Goal: Complete application form: Complete application form

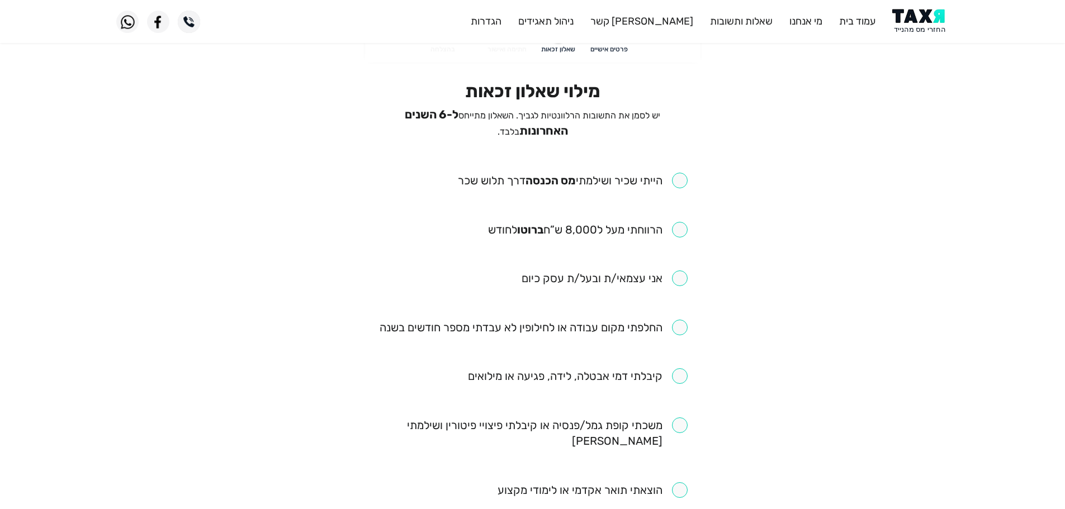
scroll to position [56, 0]
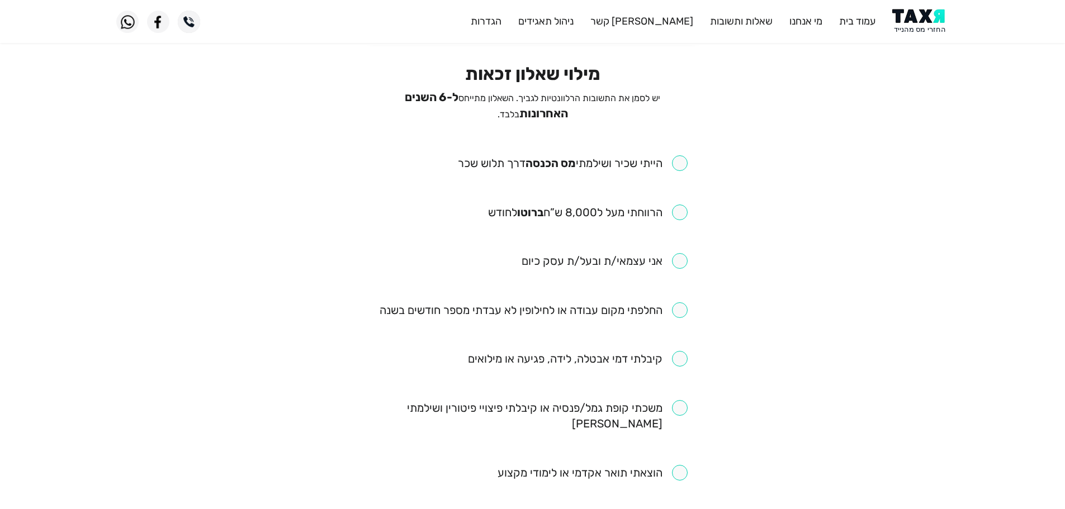
click at [678, 162] on input "checkbox" at bounding box center [573, 163] width 230 height 16
checkbox input "true"
click at [682, 210] on input "checkbox" at bounding box center [588, 213] width 200 height 16
checkbox input "true"
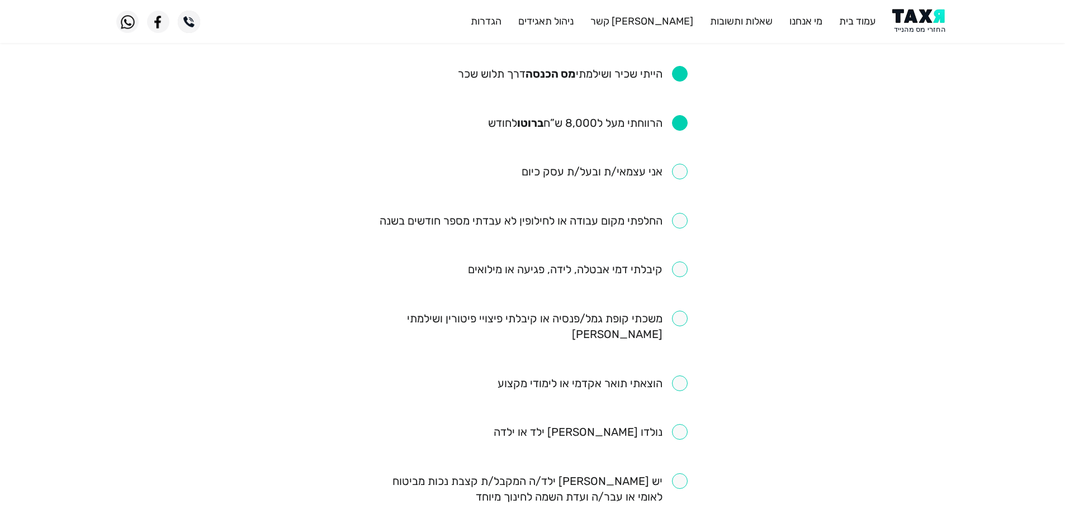
scroll to position [168, 0]
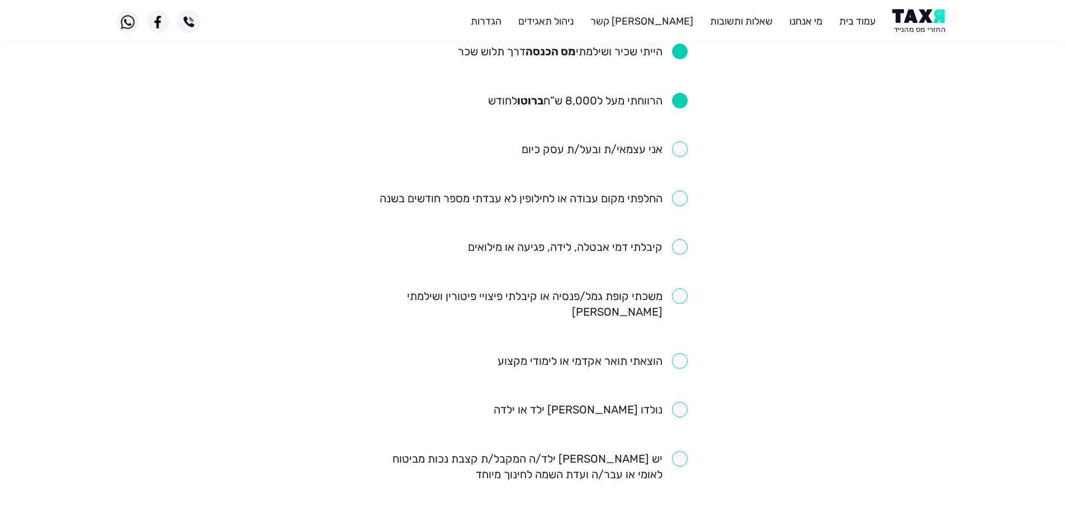
click at [681, 201] on input "checkbox" at bounding box center [534, 199] width 308 height 16
checkbox input "true"
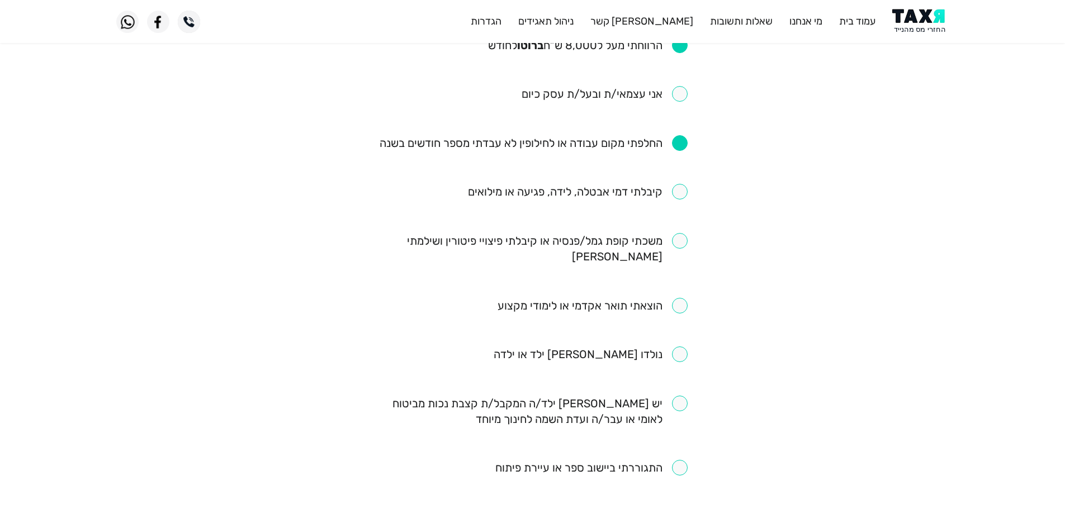
scroll to position [224, 0]
click at [677, 235] on input "checkbox" at bounding box center [533, 248] width 310 height 31
checkbox input "true"
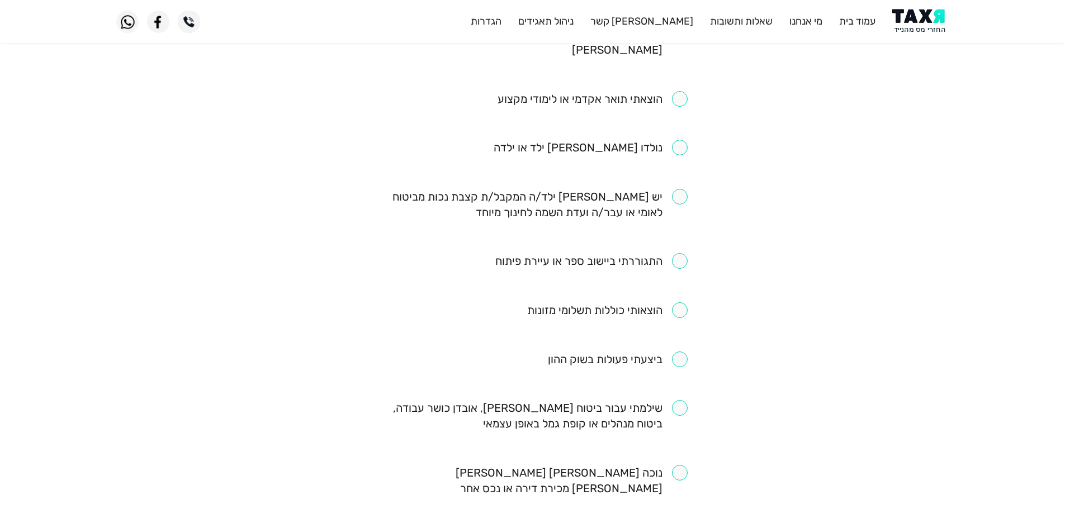
scroll to position [447, 0]
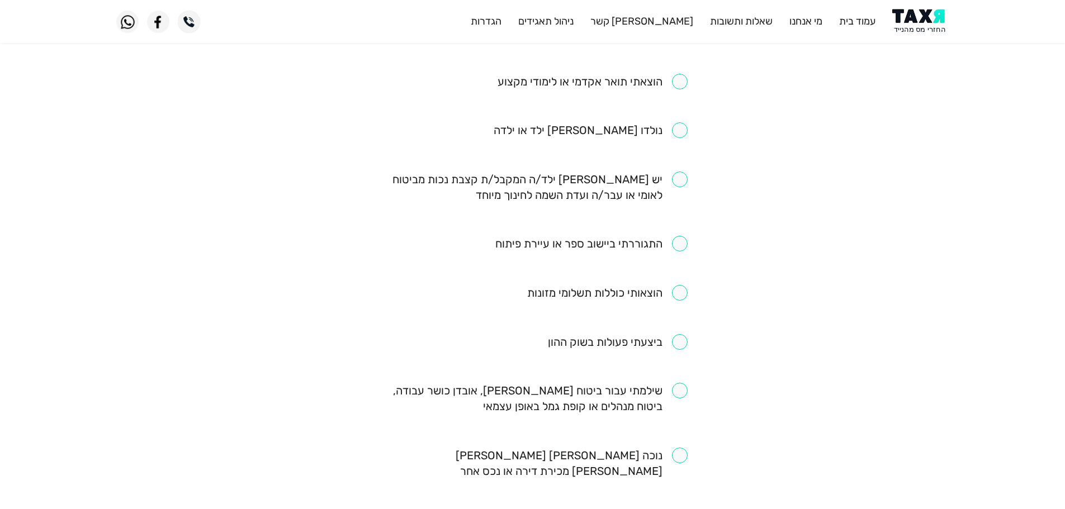
click at [681, 236] on input "checkbox" at bounding box center [591, 244] width 192 height 16
checkbox input "false"
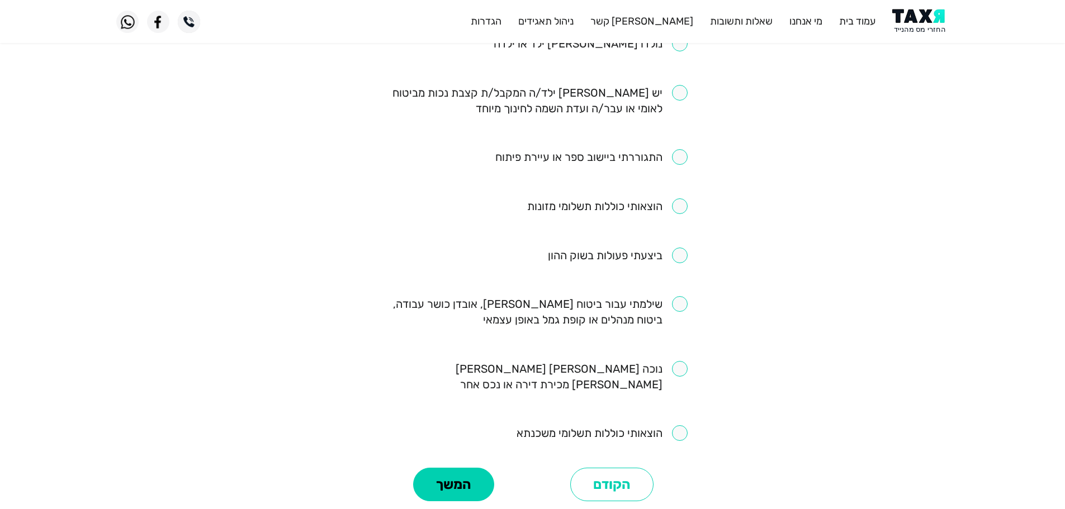
scroll to position [608, 0]
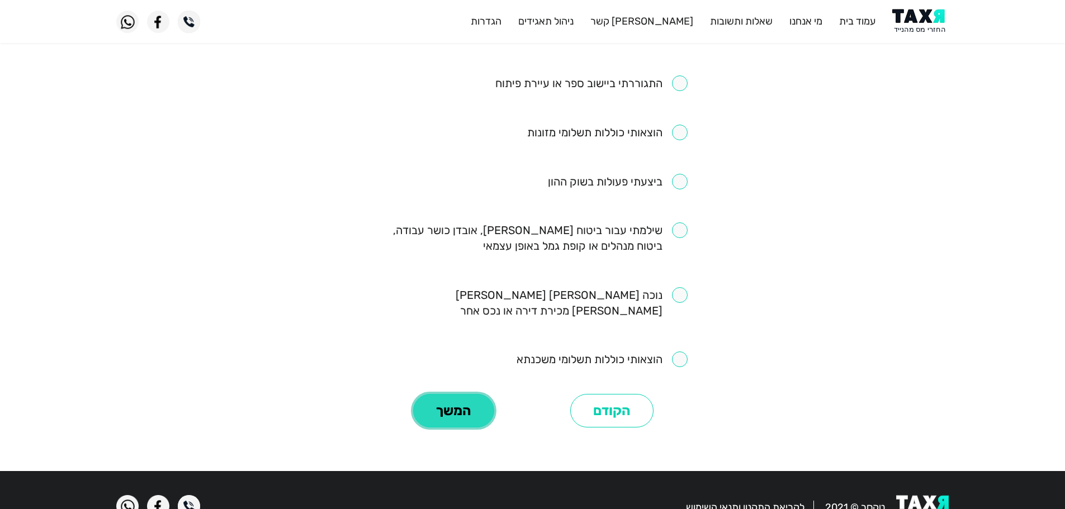
click at [464, 394] on button "המשך" at bounding box center [453, 411] width 81 height 34
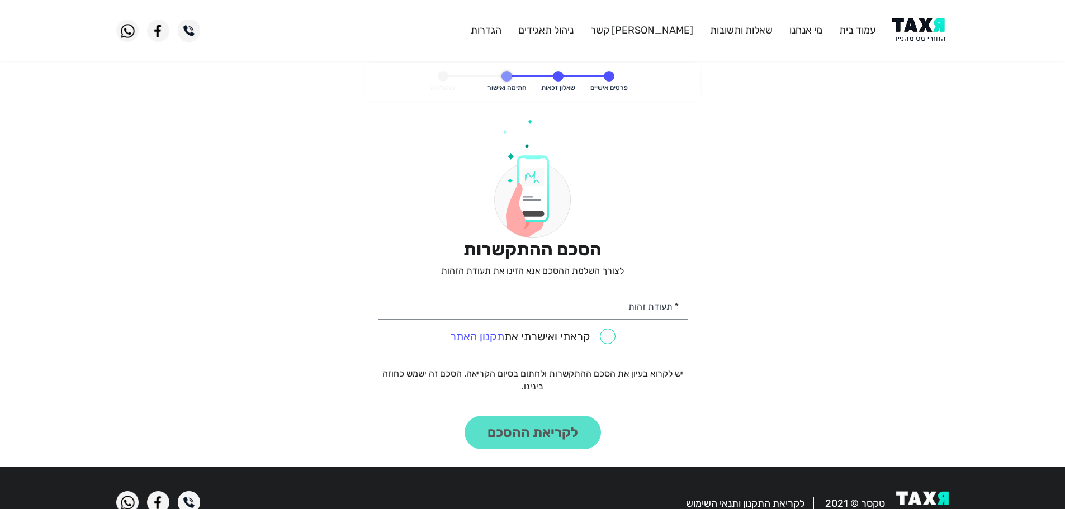
click at [912, 30] on img at bounding box center [920, 30] width 56 height 25
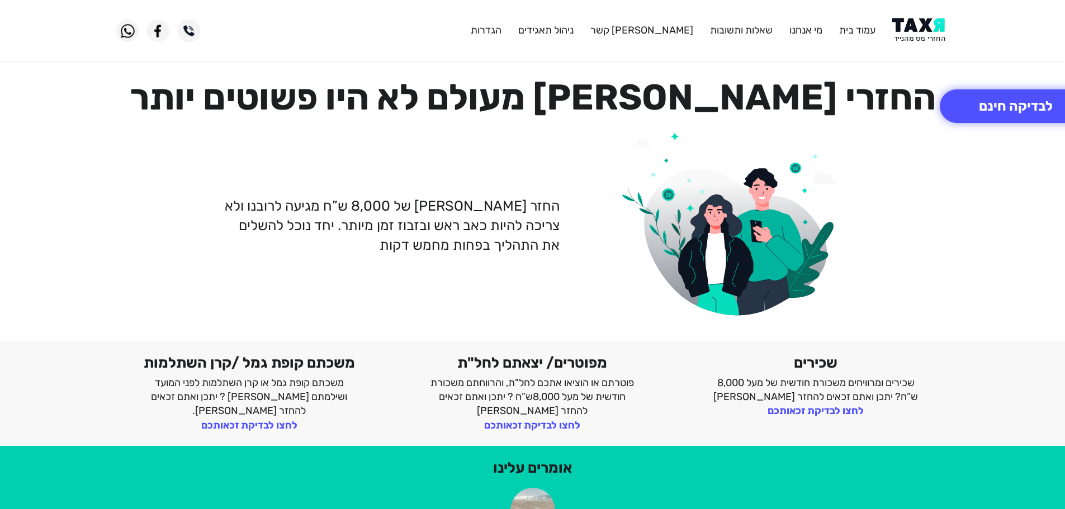
click at [918, 29] on img at bounding box center [920, 30] width 56 height 25
click at [938, 36] on img at bounding box center [920, 30] width 56 height 25
click at [902, 27] on img at bounding box center [920, 30] width 56 height 25
click at [912, 23] on img at bounding box center [920, 30] width 56 height 25
click at [913, 25] on img at bounding box center [920, 30] width 56 height 25
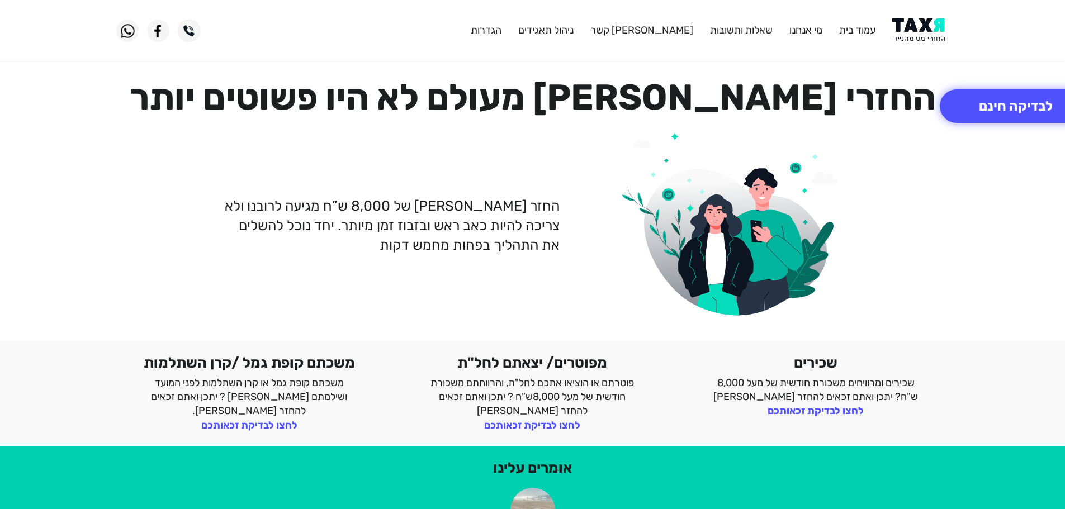
click at [913, 41] on img at bounding box center [920, 30] width 56 height 25
click at [932, 39] on img at bounding box center [920, 30] width 56 height 25
click at [926, 25] on img at bounding box center [920, 30] width 56 height 25
click at [923, 25] on img at bounding box center [920, 30] width 56 height 25
click at [997, 109] on button "לבדיקה חינם" at bounding box center [1016, 106] width 152 height 34
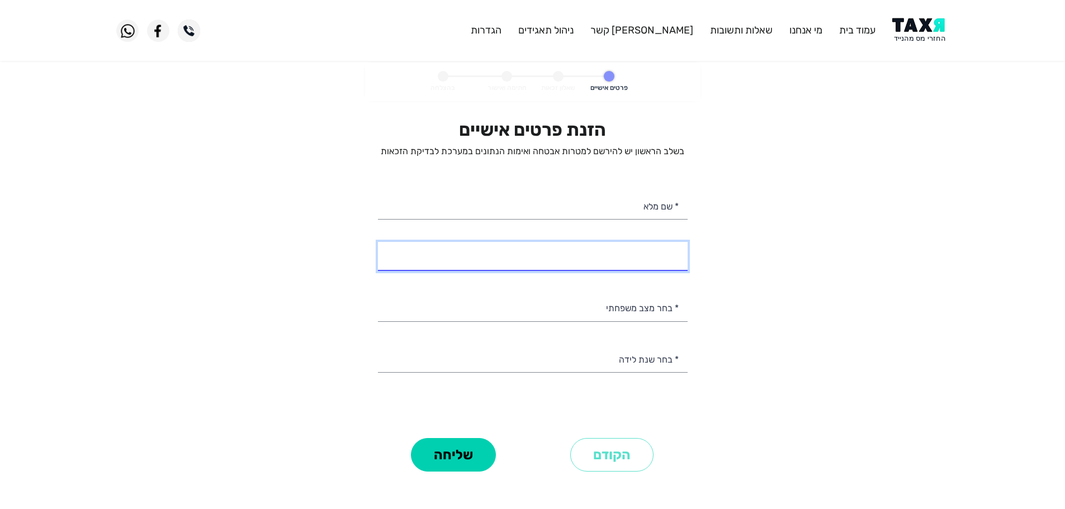
click at [657, 261] on input "* מספר טלפון" at bounding box center [533, 256] width 310 height 29
type input "052-7427626"
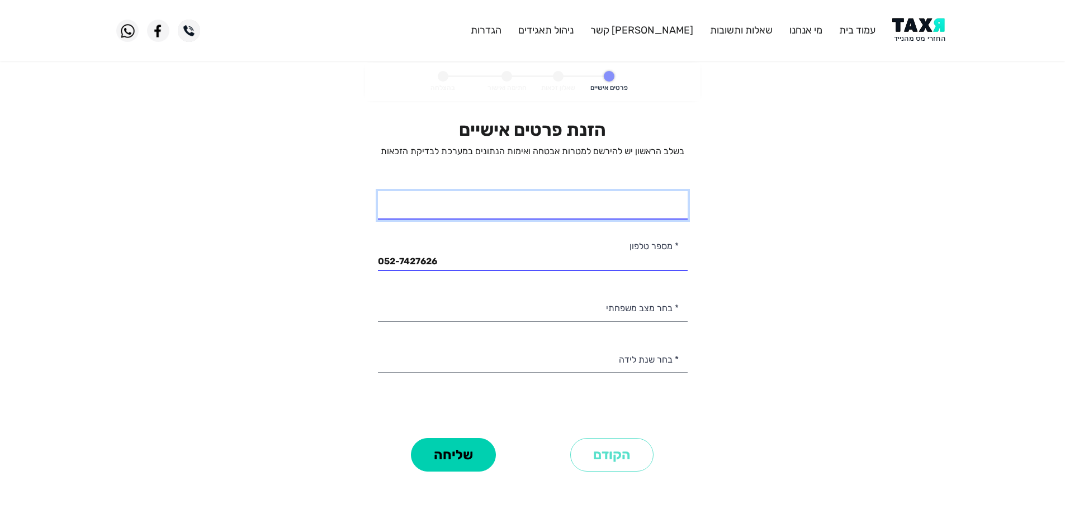
click at [544, 215] on input "* שם מלא" at bounding box center [533, 205] width 310 height 29
type input "אסף אישיטה"
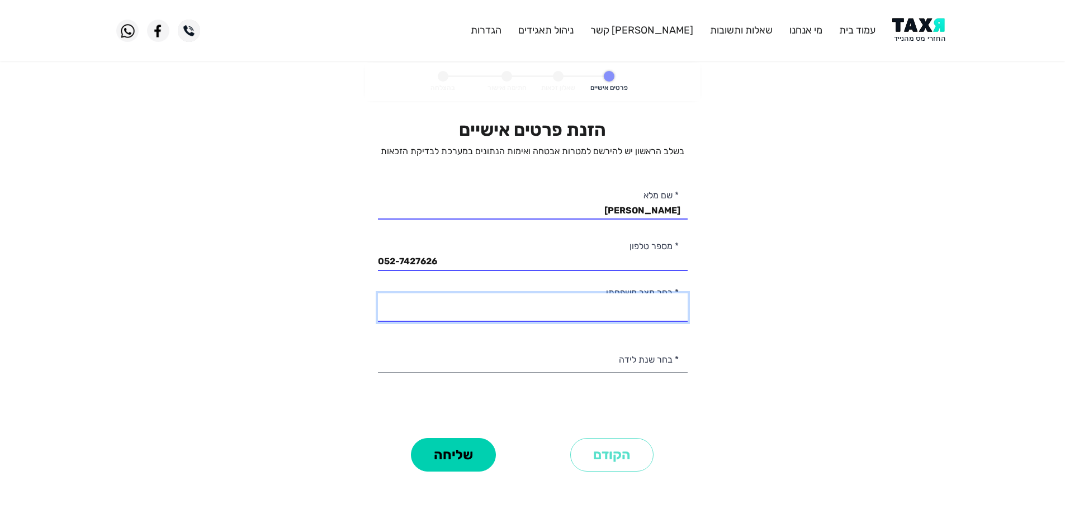
click at [655, 310] on select "רווק/ה נשוי/אה גרוש/ה אלמן/נה" at bounding box center [533, 307] width 310 height 29
select select "2: Married"
click at [378, 293] on select "רווק/ה נשוי/אה גרוש/ה אלמן/נה" at bounding box center [533, 307] width 310 height 29
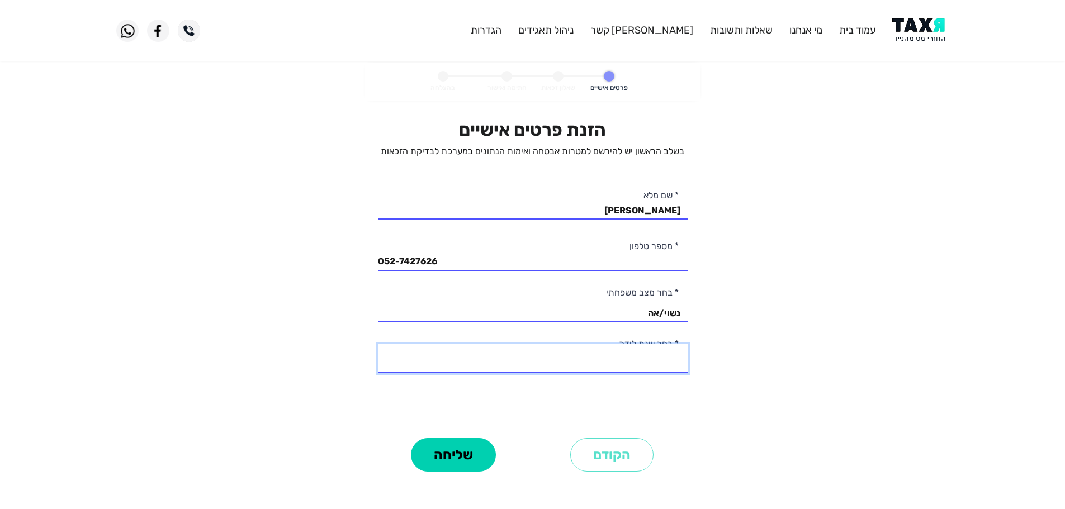
click at [644, 363] on select "2003 2002 2001 2000 1999 1998 1997 1996 1995 1994 1993 1992 1991 1990 1989 1988…" at bounding box center [533, 358] width 310 height 29
select select "10: 1994"
click at [378, 344] on select "2003 2002 2001 2000 1999 1998 1997 1996 1995 1994 1993 1992 1991 1990 1989 1988…" at bounding box center [533, 358] width 310 height 29
click at [476, 461] on button "שליחה" at bounding box center [453, 455] width 85 height 34
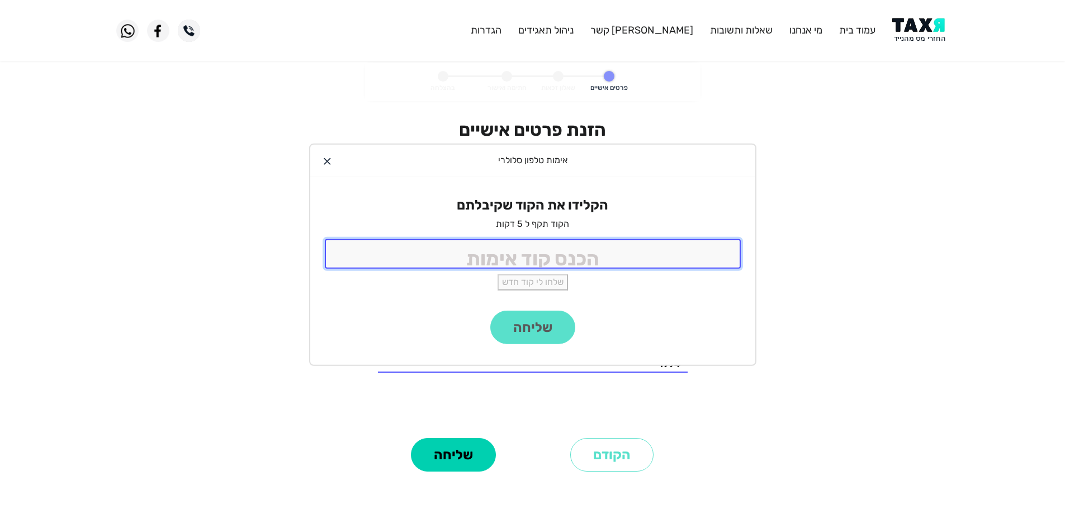
click at [563, 258] on input "tel" at bounding box center [533, 254] width 416 height 30
type input "9988"
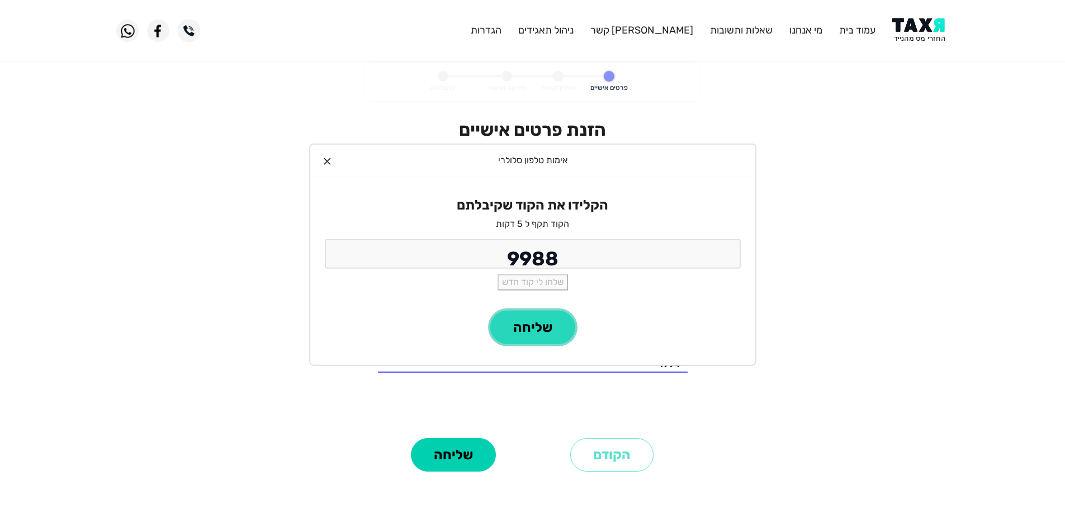
click at [559, 332] on button "שליחה" at bounding box center [532, 328] width 85 height 34
